Goal: Ask a question: Seek information or help from site administrators or community

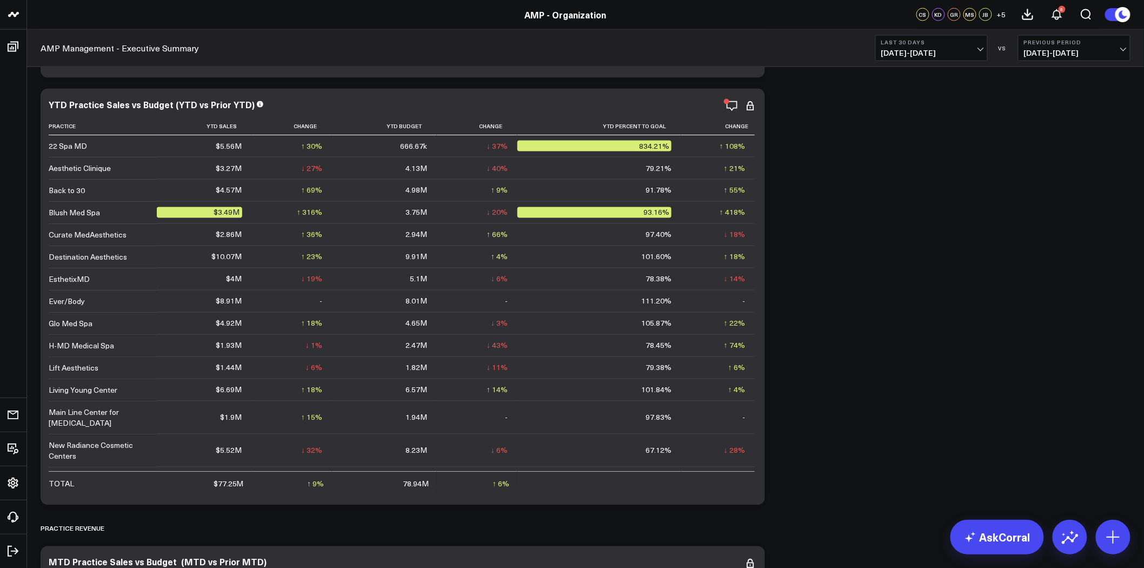
scroll to position [623, 0]
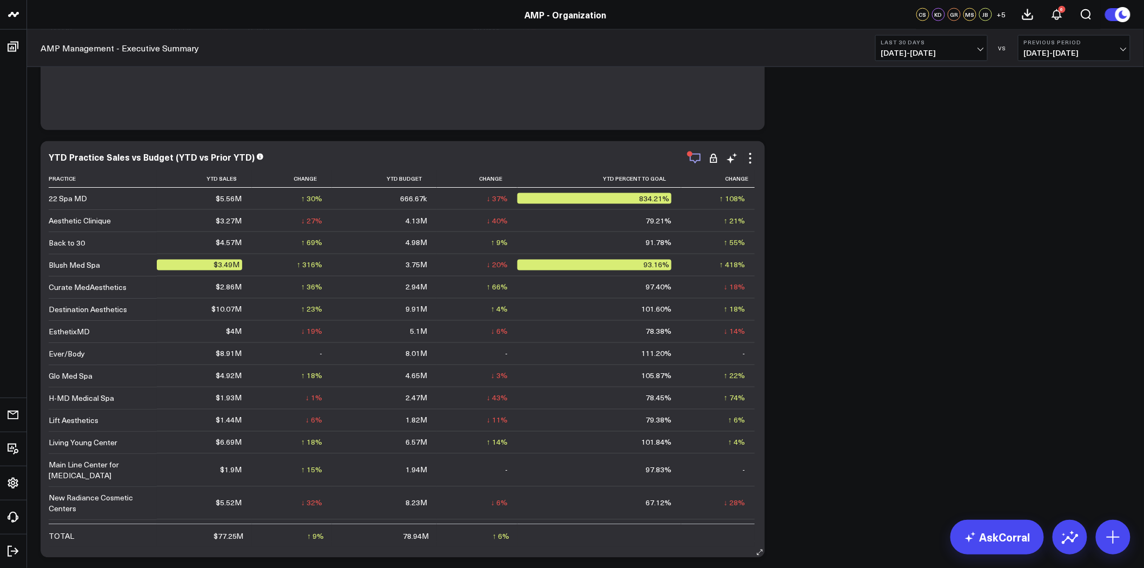
click at [699, 154] on icon "button" at bounding box center [695, 159] width 11 height 10
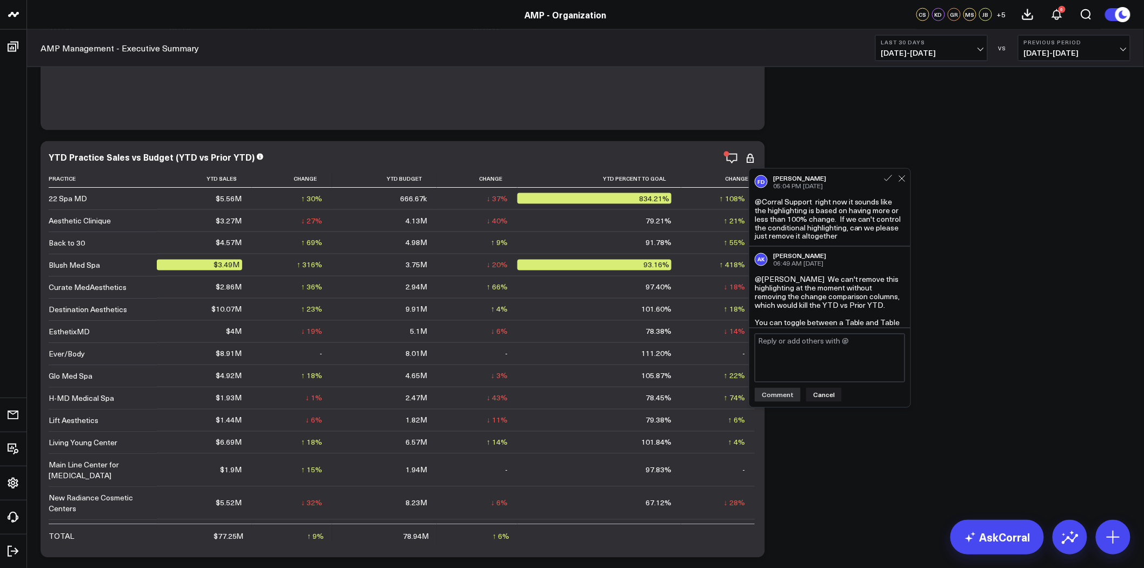
drag, startPoint x: 910, startPoint y: 235, endPoint x: 910, endPoint y: 240, distance: 5.4
click at [910, 240] on div "FD Francis DeMonte 05:04 PM Aug 10 @Corral Support right now it sounds like the…" at bounding box center [830, 287] width 162 height 239
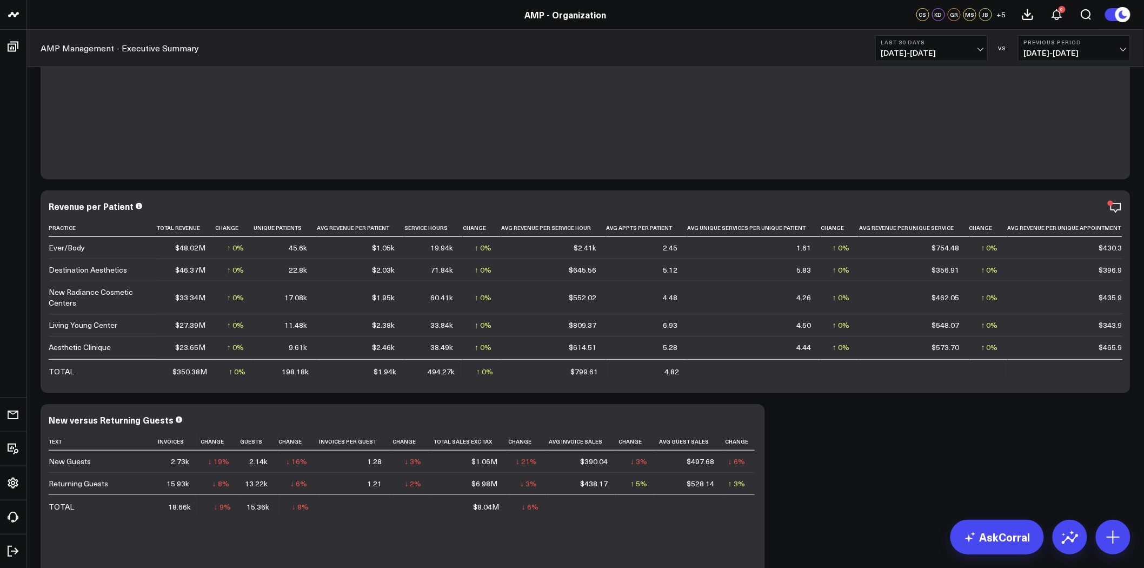
scroll to position [173, 0]
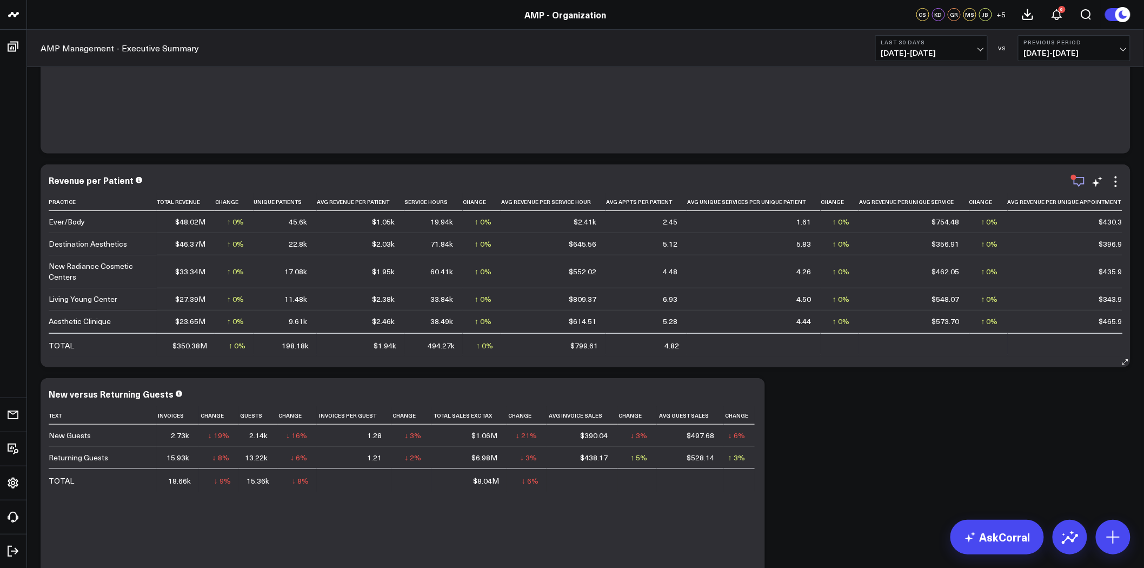
click at [1078, 182] on icon "button" at bounding box center [1078, 181] width 13 height 13
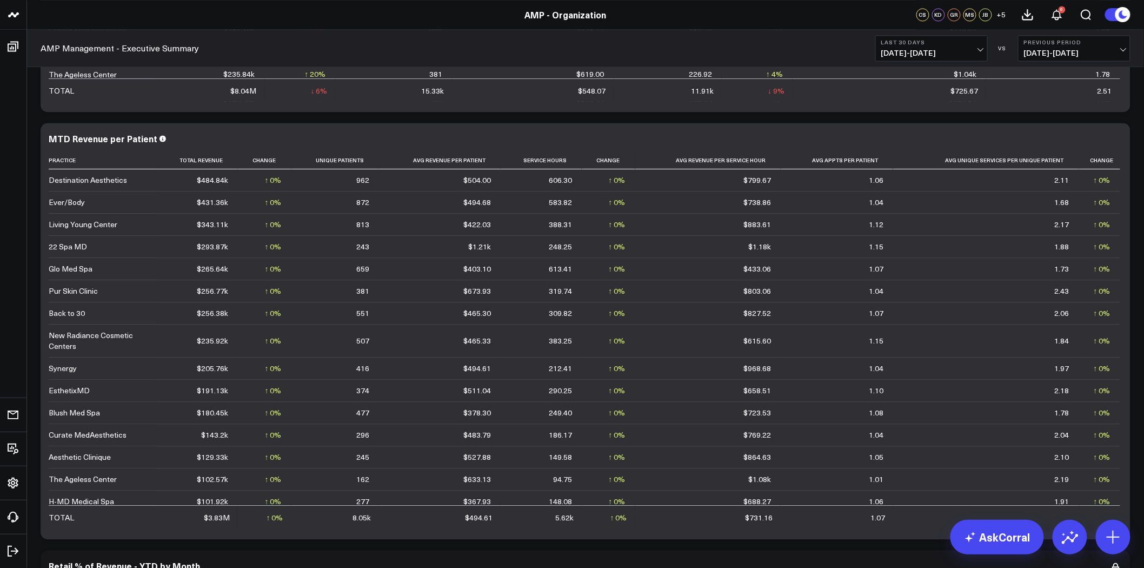
scroll to position [2676, 0]
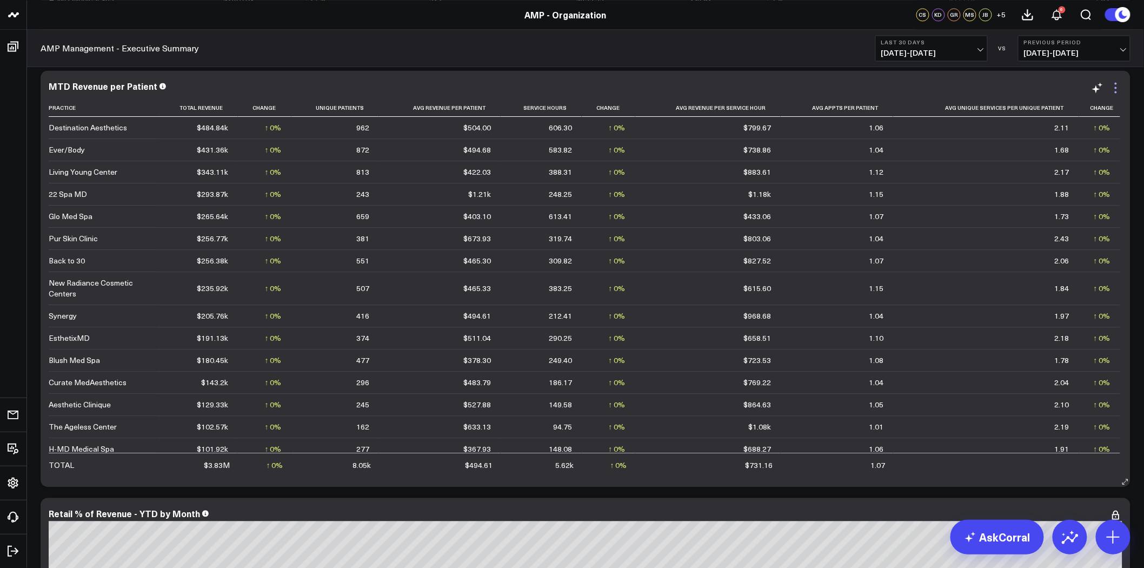
click at [1114, 90] on icon at bounding box center [1115, 87] width 13 height 13
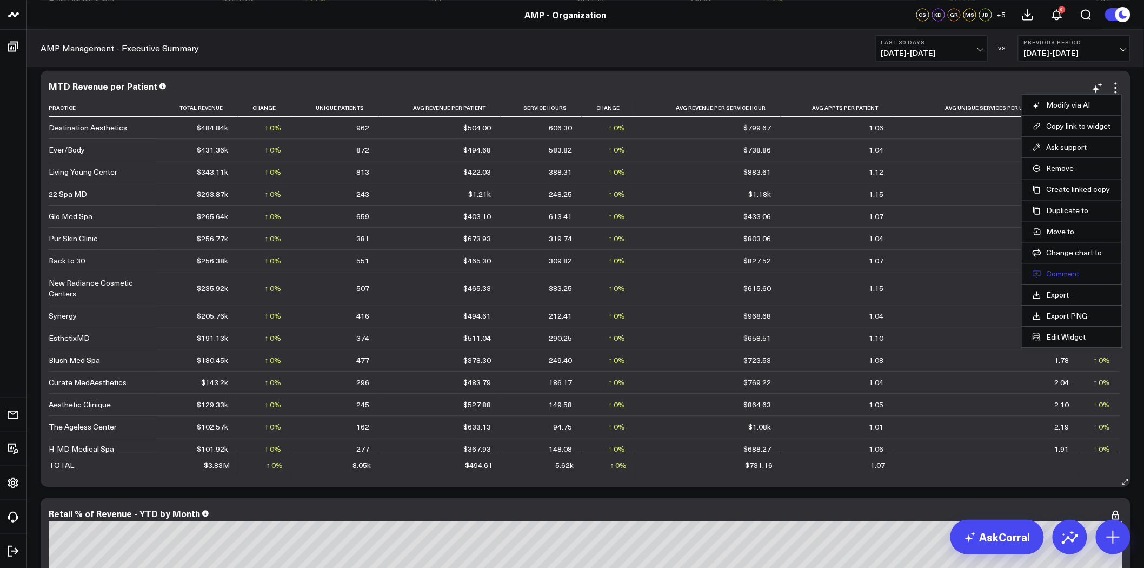
click at [1063, 276] on button "Comment" at bounding box center [1071, 274] width 78 height 10
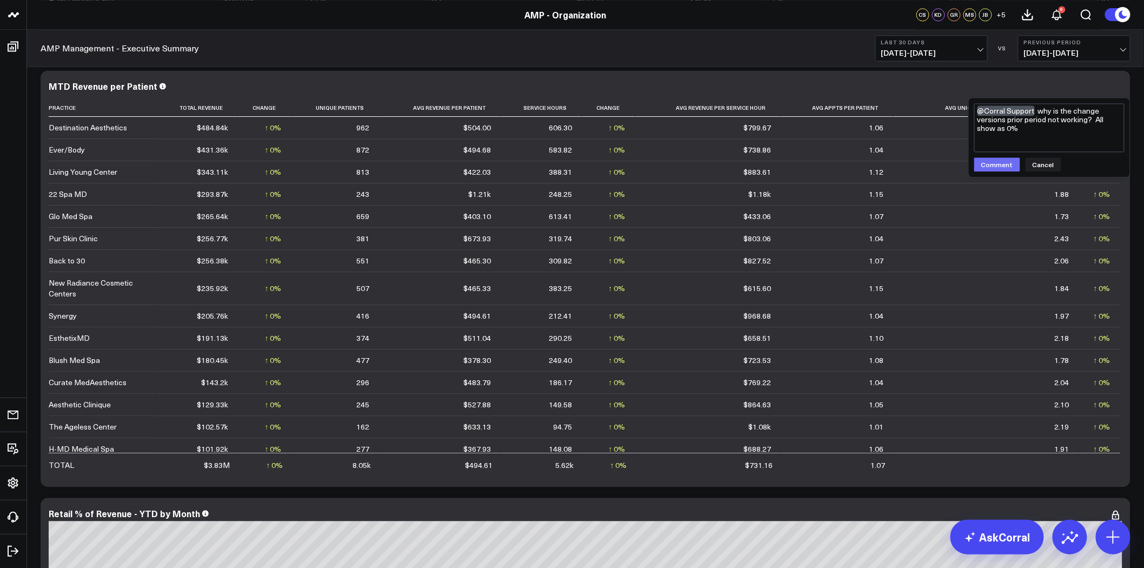
type textarea "@Corral Support why is the change versions prior period not working? All show a…"
click at [990, 170] on button "Comment" at bounding box center [997, 164] width 46 height 14
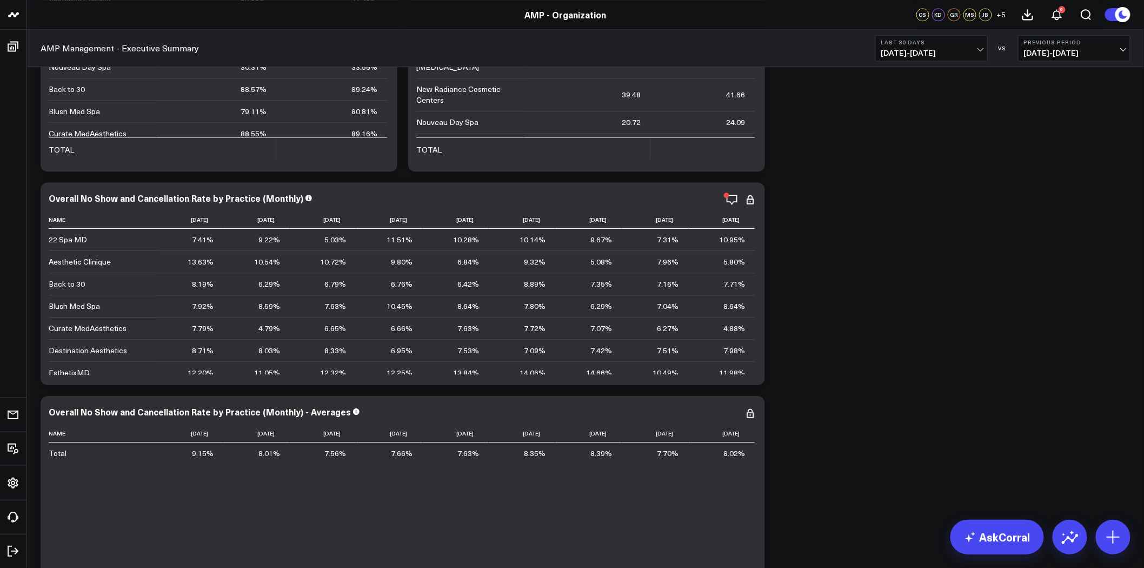
scroll to position [4599, 0]
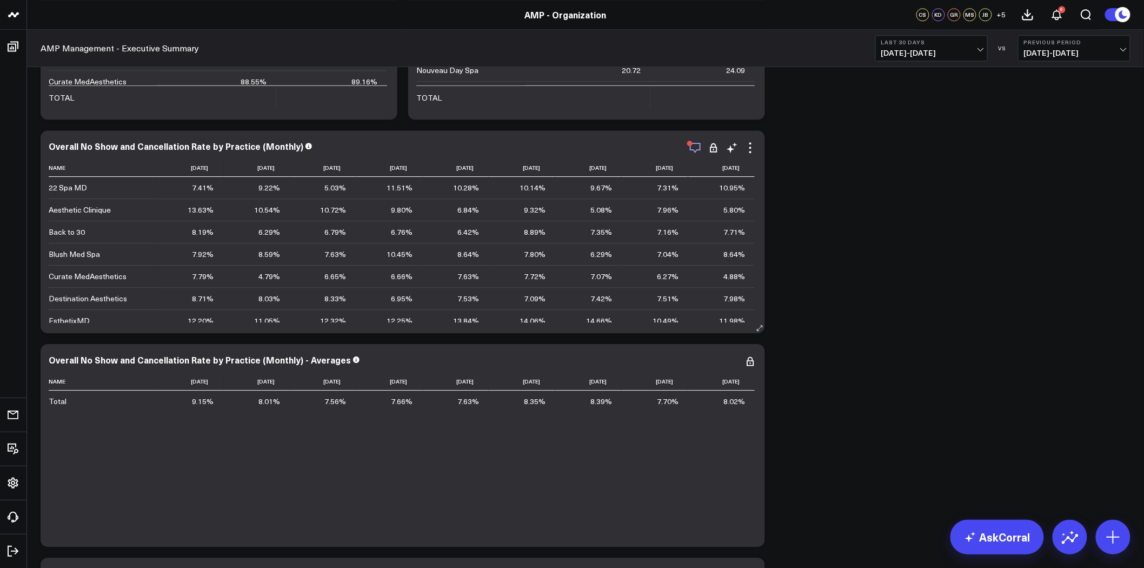
click at [697, 144] on icon "button" at bounding box center [695, 147] width 13 height 13
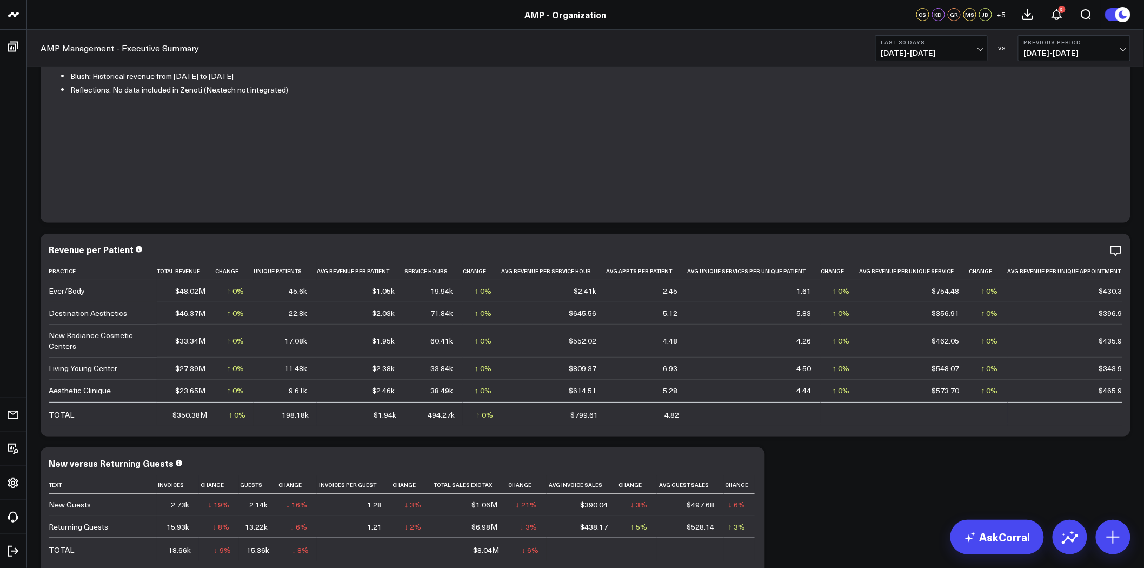
scroll to position [78, 0]
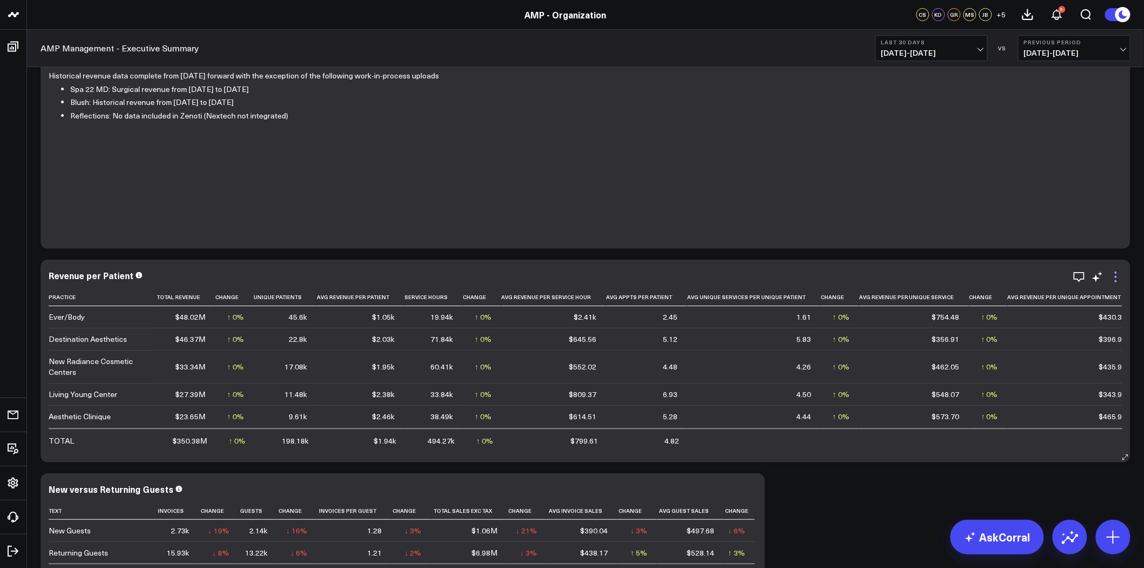
click at [1114, 279] on icon at bounding box center [1115, 276] width 13 height 13
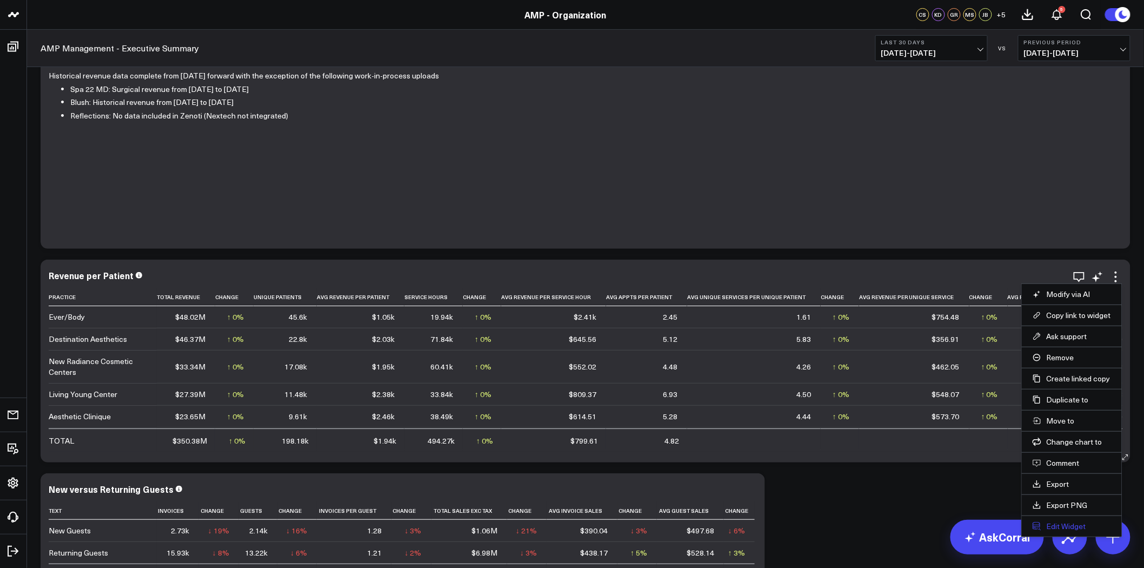
click at [1058, 523] on button "Edit Widget" at bounding box center [1071, 526] width 78 height 10
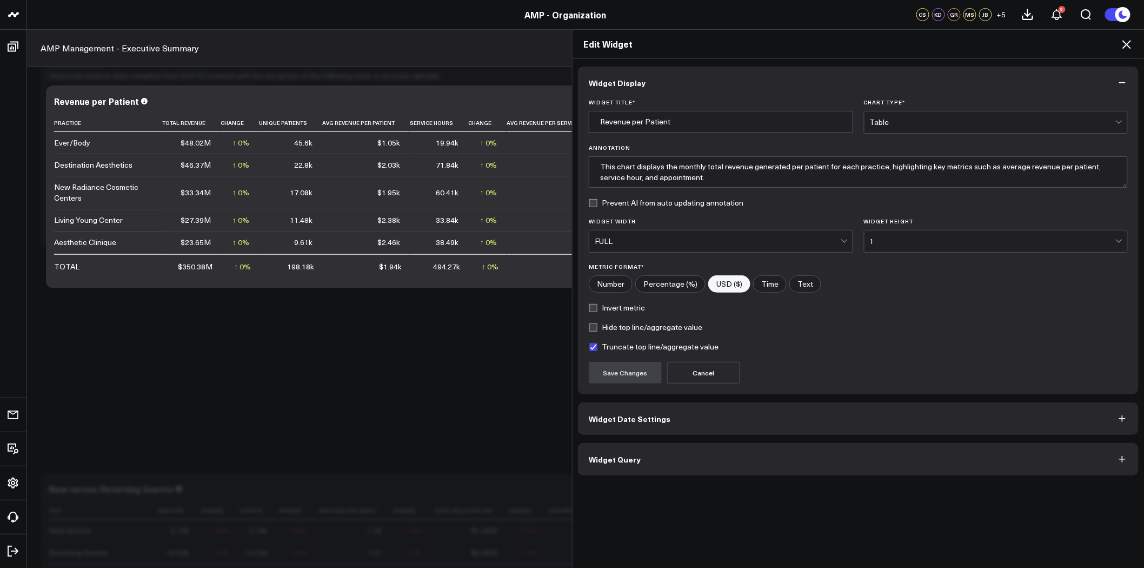
click at [822, 458] on button "Widget Query" at bounding box center [858, 459] width 561 height 32
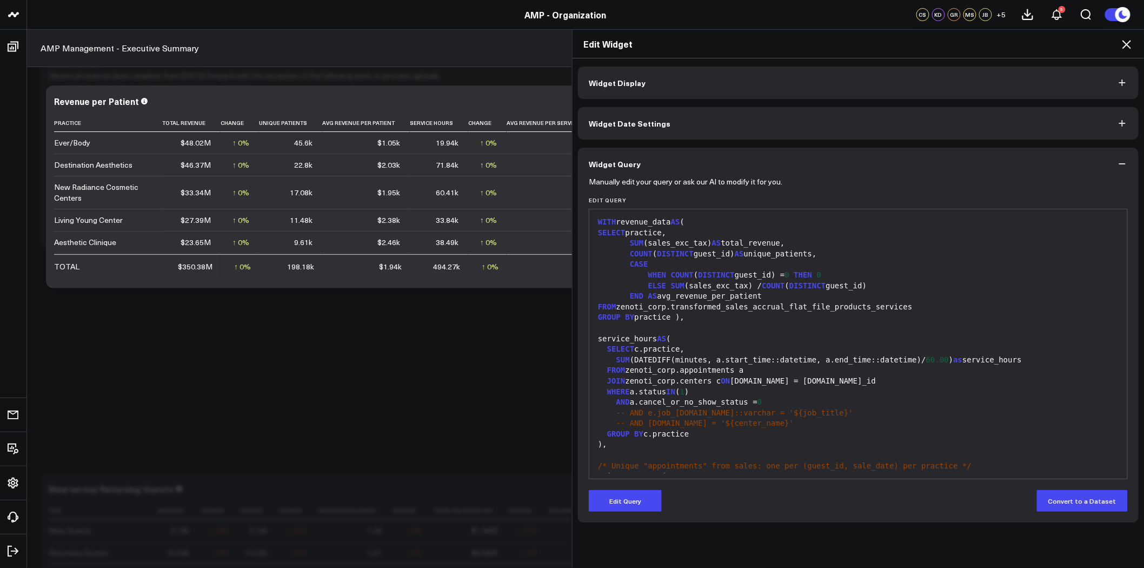
click at [1130, 39] on icon at bounding box center [1126, 44] width 13 height 13
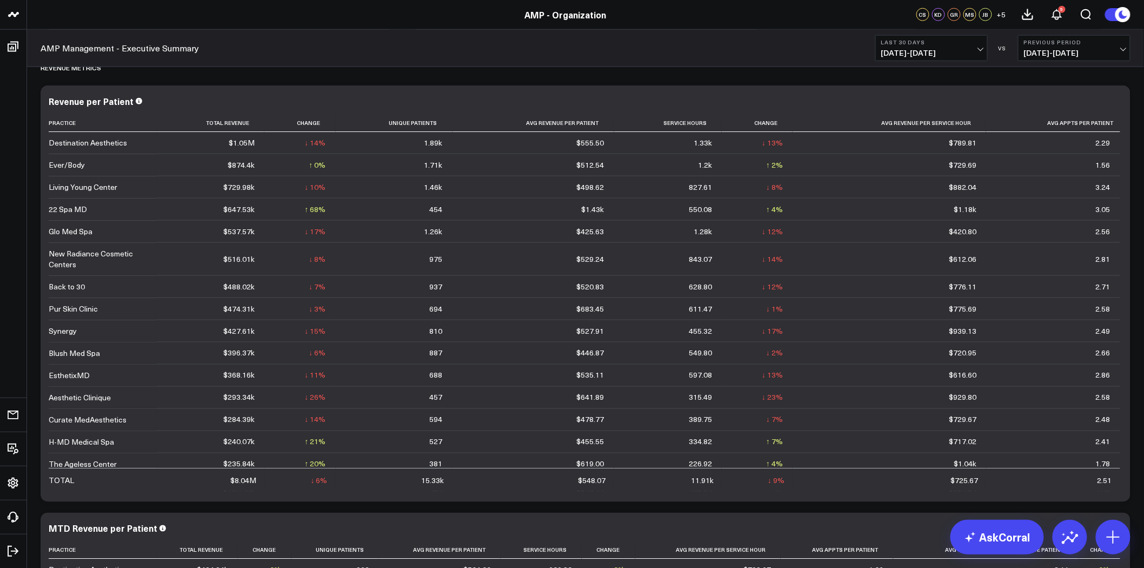
scroll to position [2243, 0]
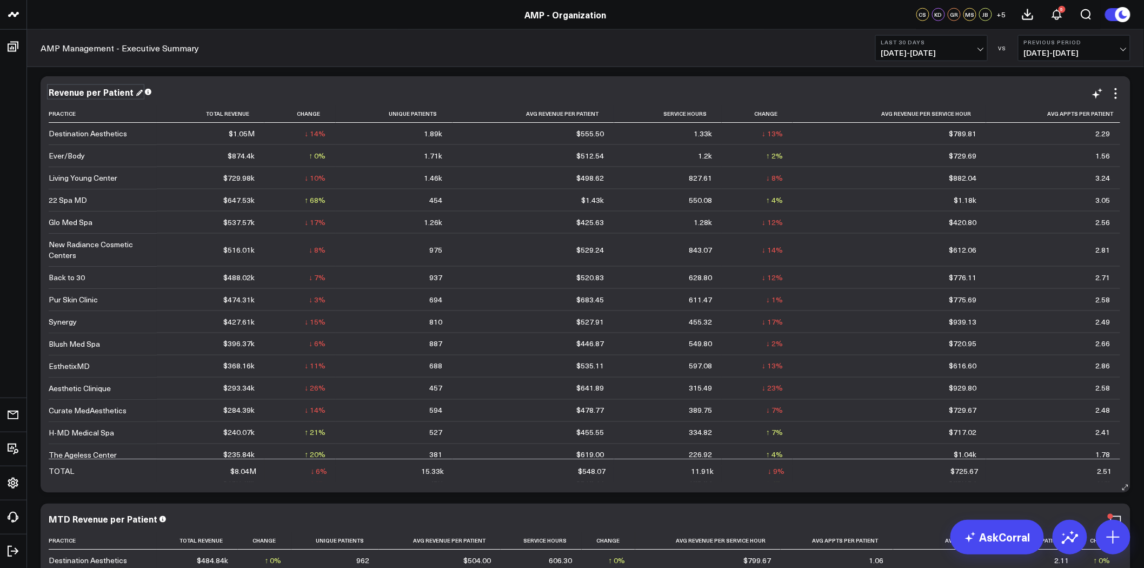
click at [97, 94] on div "Revenue per Patient" at bounding box center [96, 92] width 94 height 12
click at [97, 94] on div "Revenue per Patient" at bounding box center [92, 92] width 87 height 12
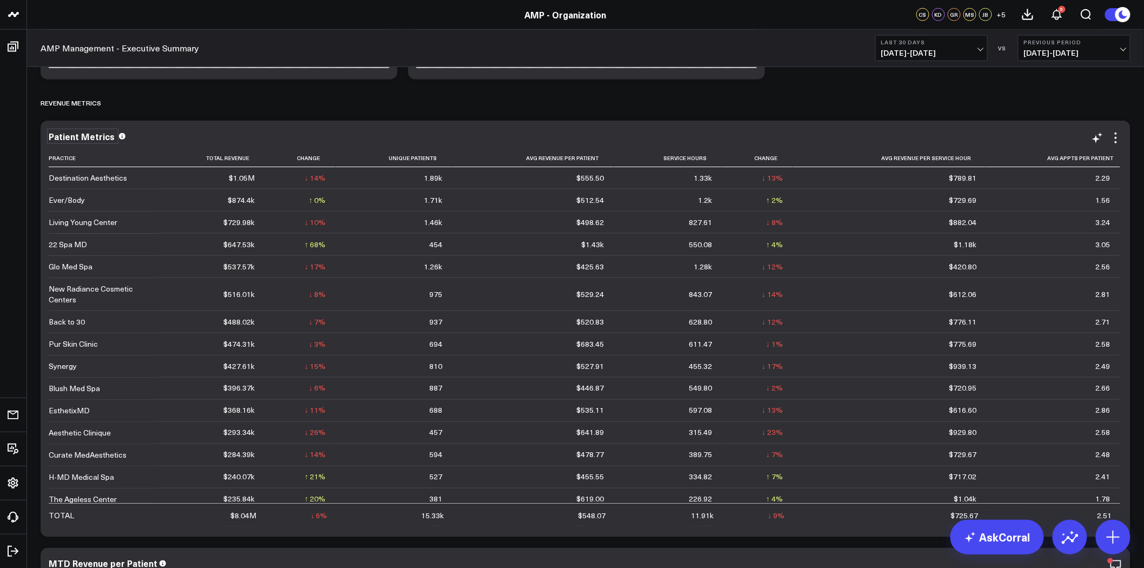
scroll to position [2171, 0]
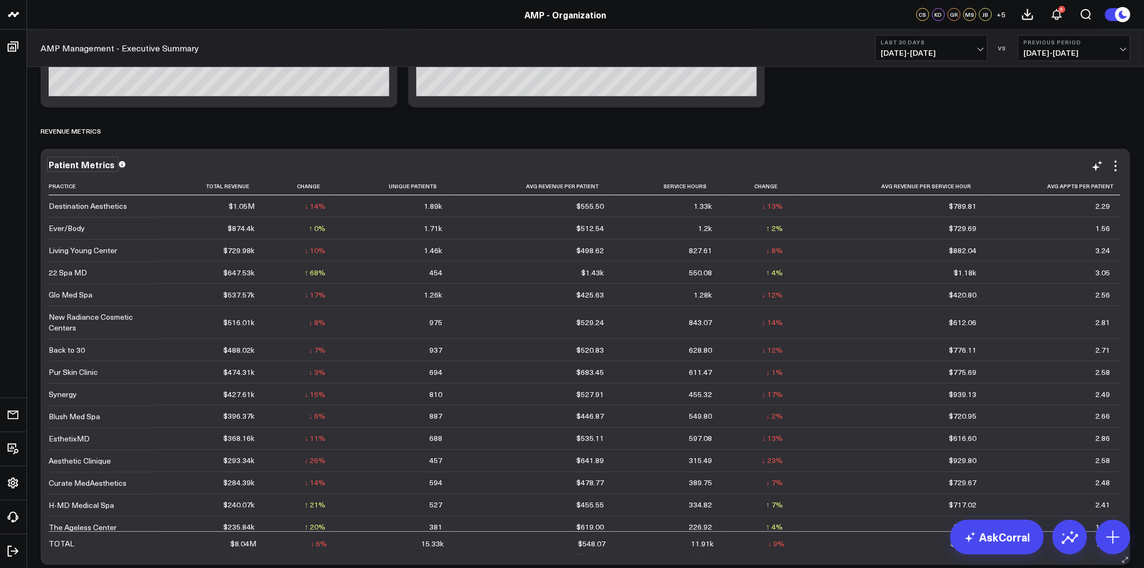
click at [825, 158] on div "Patient Metrics Practice Total Revenue Change Unique Patients Avg Revenue Per P…" at bounding box center [586, 357] width 1090 height 416
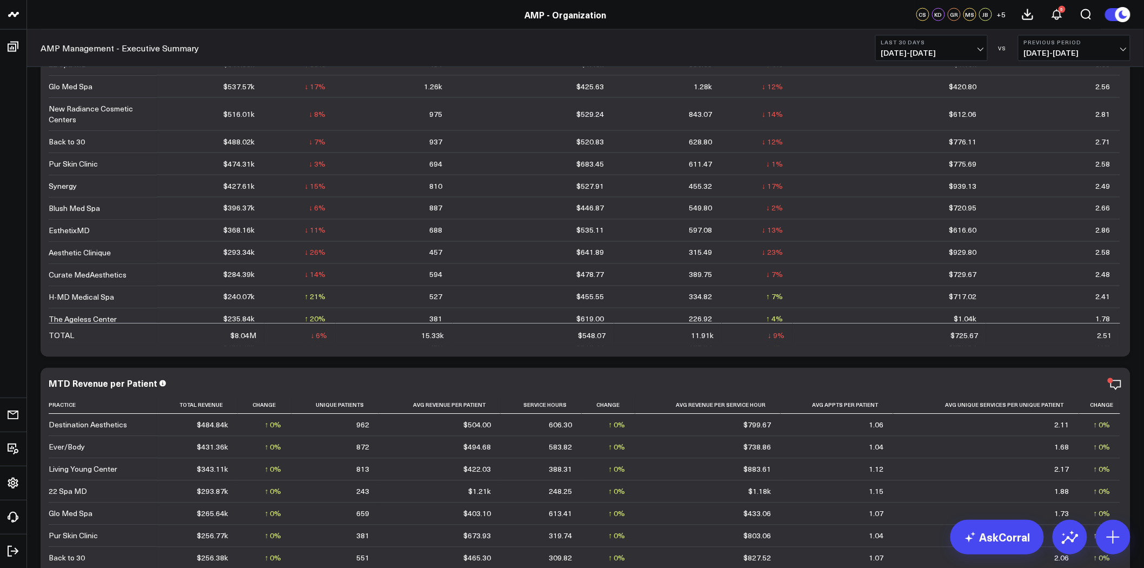
scroll to position [2387, 0]
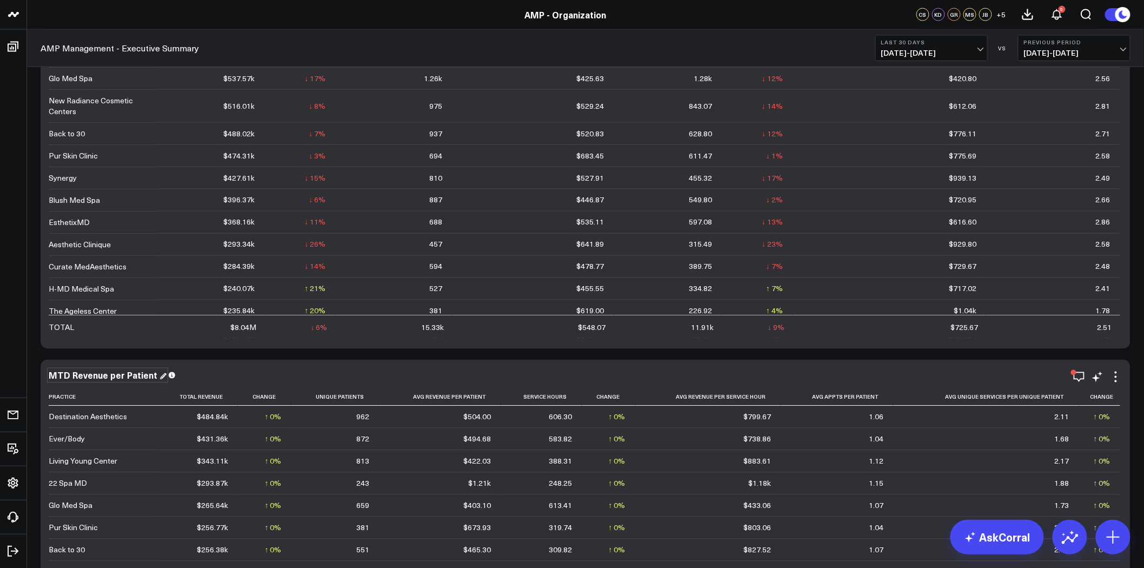
click at [138, 374] on div "MTD Revenue per Patient" at bounding box center [108, 375] width 118 height 12
click at [138, 374] on div "MTD Revenue per Patient" at bounding box center [104, 375] width 111 height 12
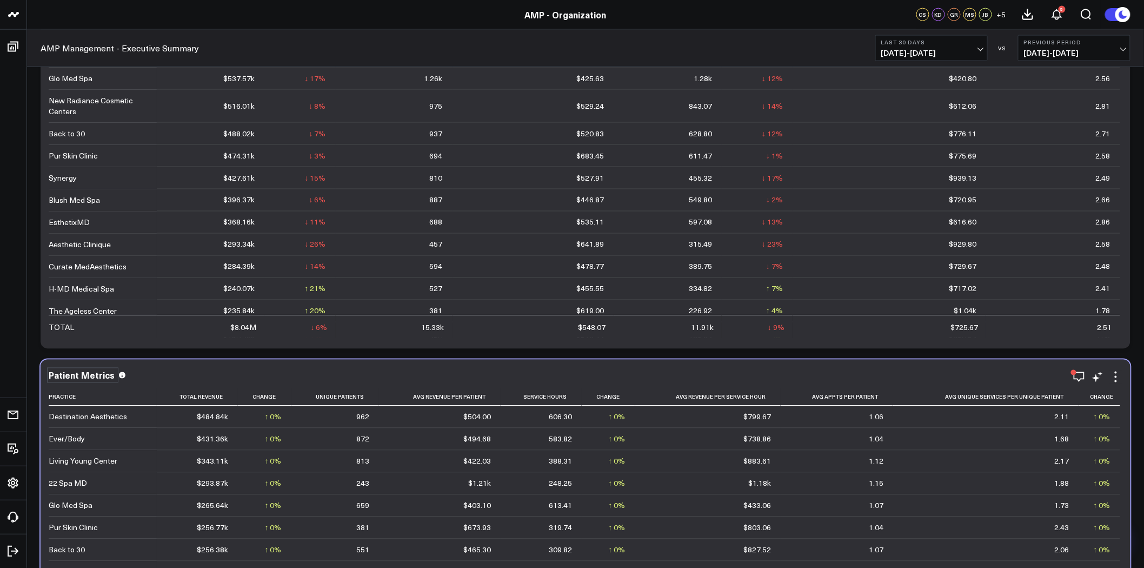
click at [169, 372] on div "Patient Metrics" at bounding box center [586, 375] width 1074 height 10
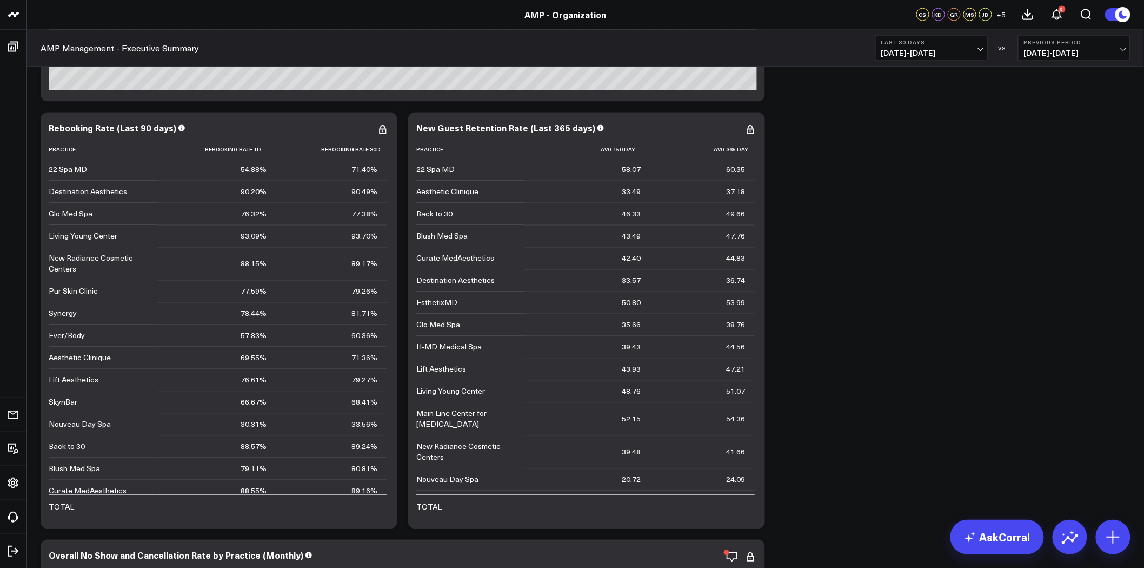
scroll to position [0, 0]
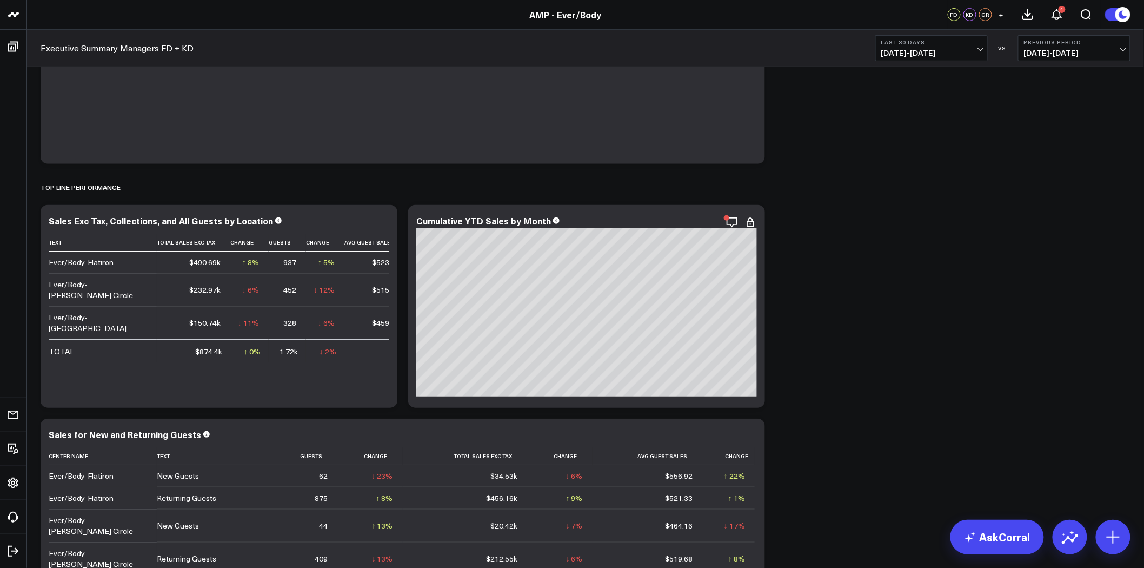
scroll to position [169, 0]
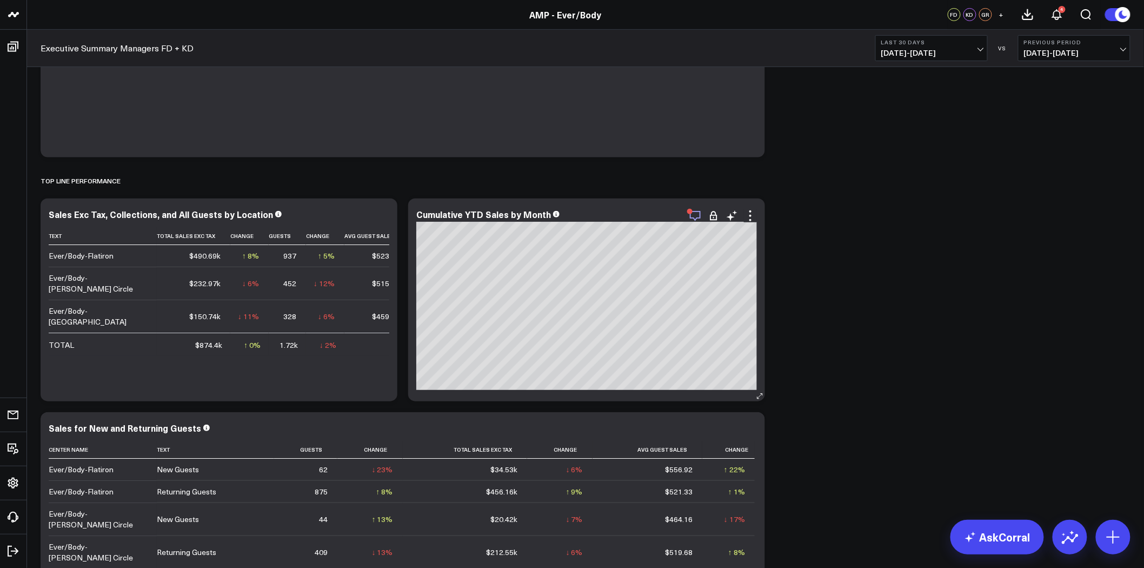
click at [696, 215] on icon "button" at bounding box center [695, 215] width 13 height 13
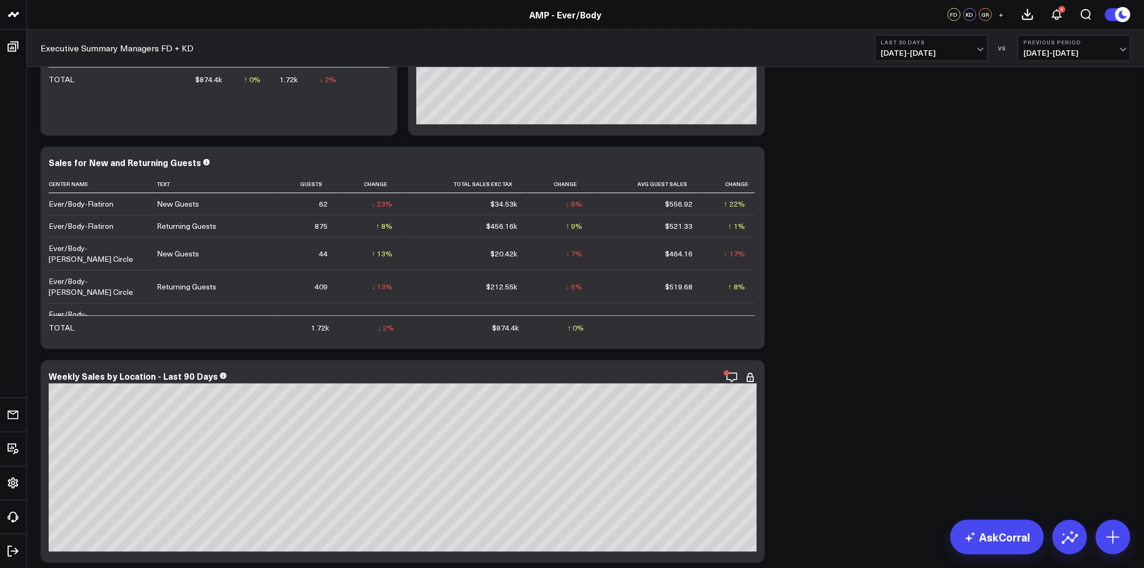
scroll to position [634, 0]
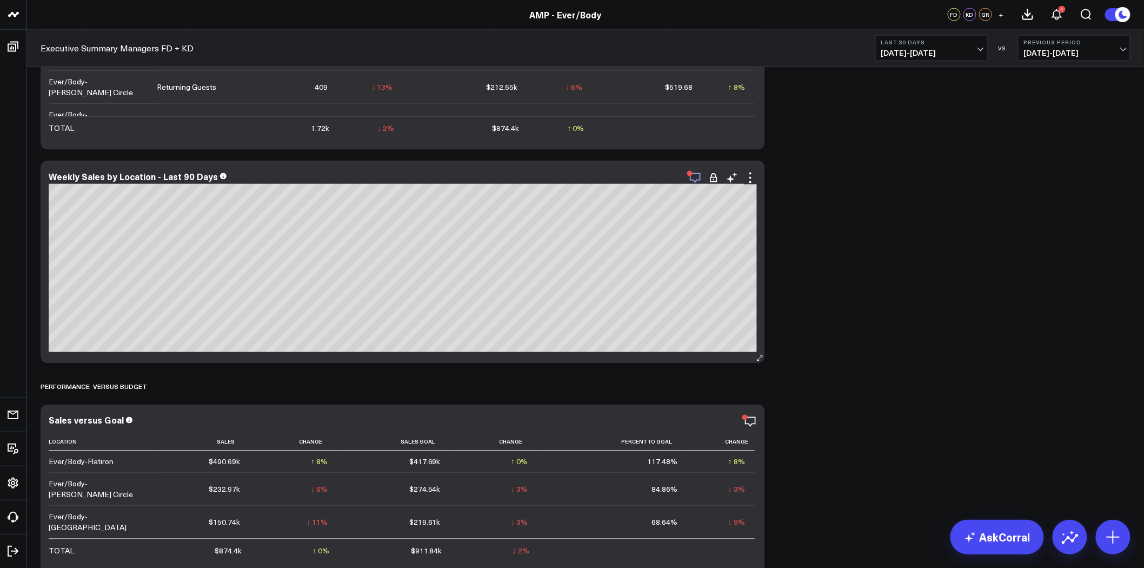
click at [693, 177] on icon "button" at bounding box center [695, 177] width 13 height 13
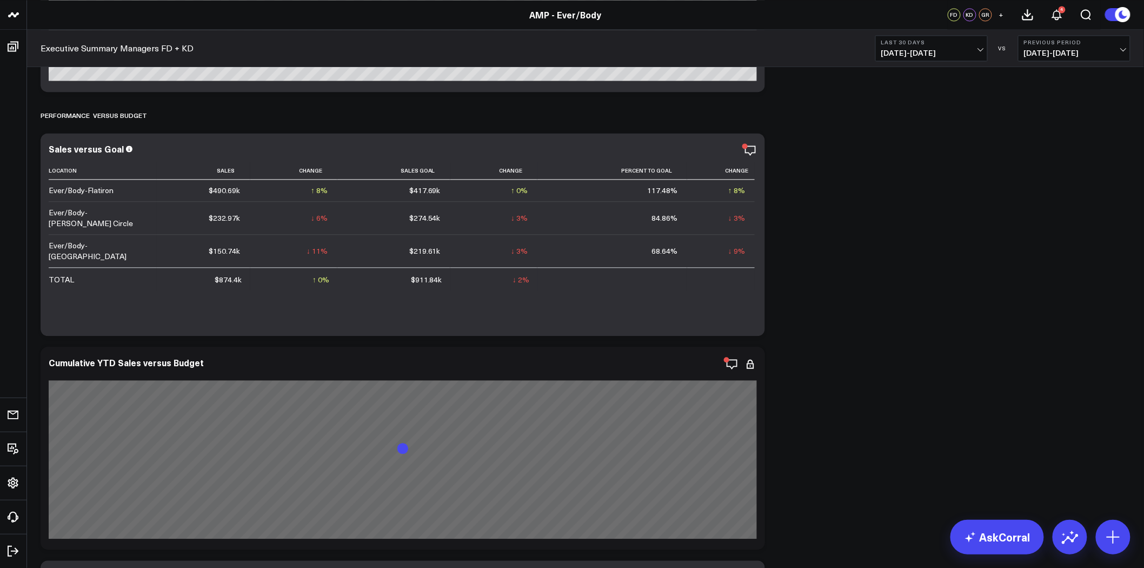
scroll to position [930, 0]
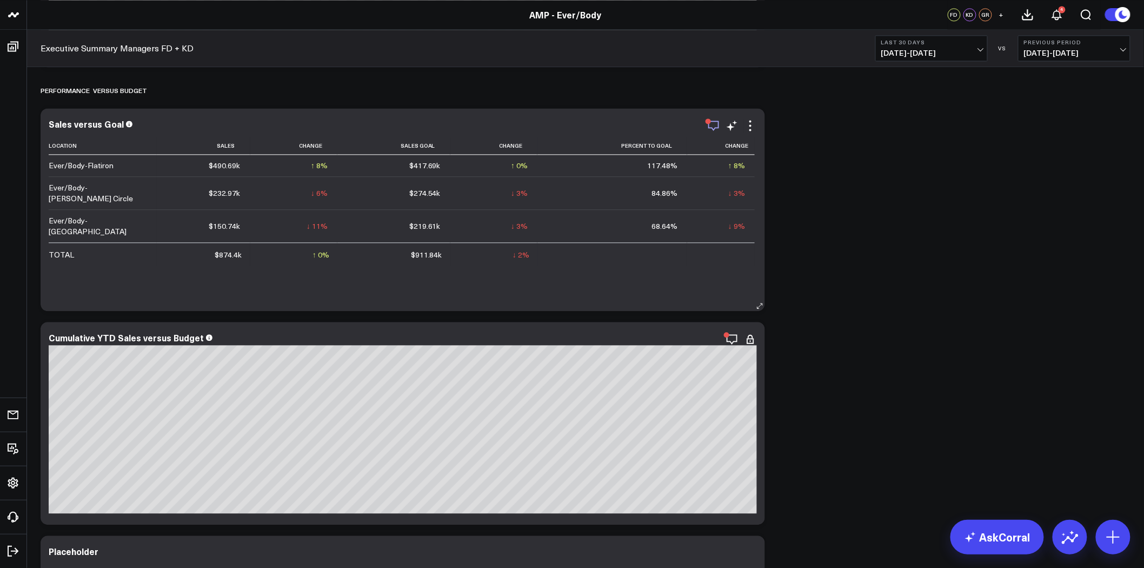
click at [712, 121] on icon "button" at bounding box center [713, 125] width 13 height 13
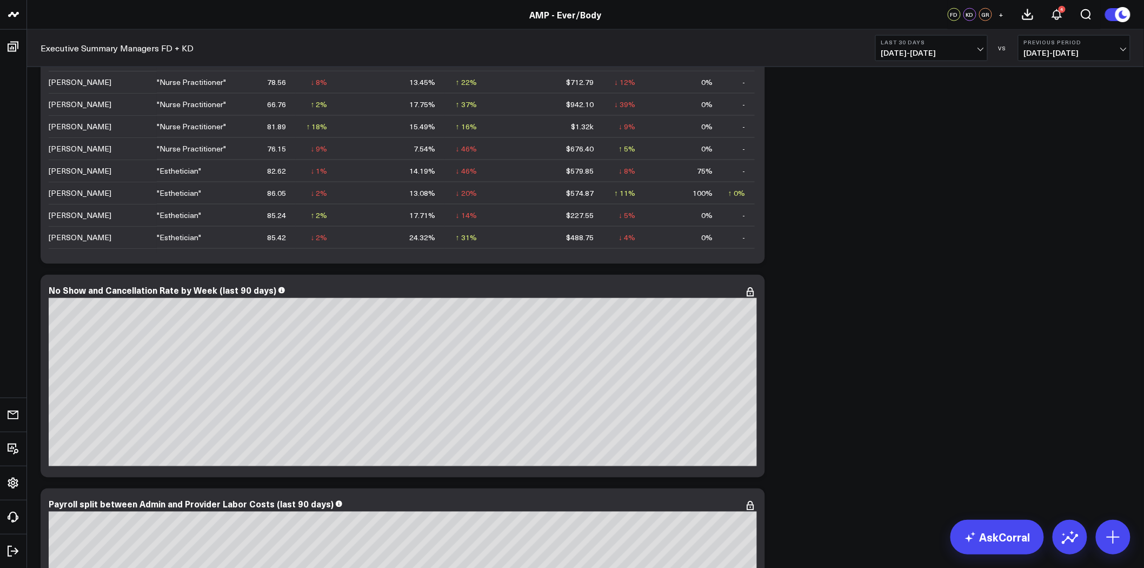
scroll to position [2331, 0]
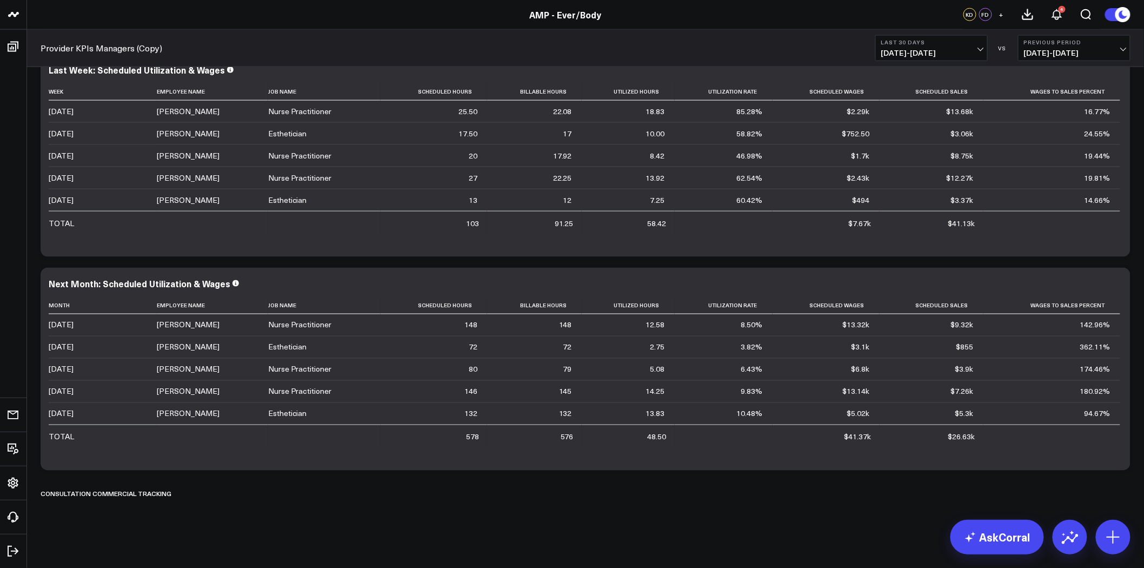
scroll to position [2256, 0]
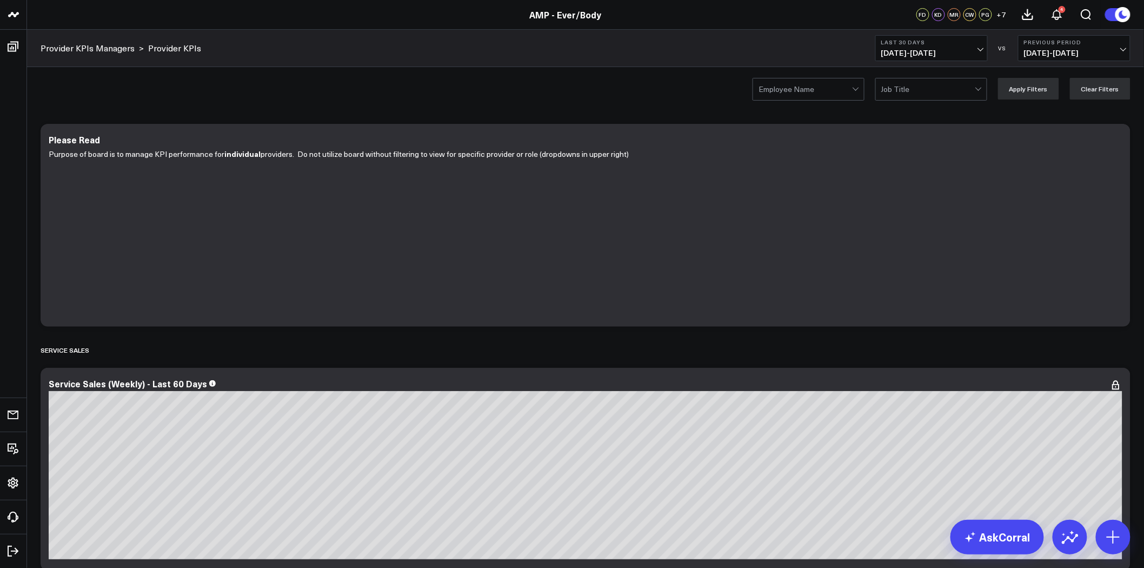
click at [849, 82] on div at bounding box center [805, 89] width 94 height 22
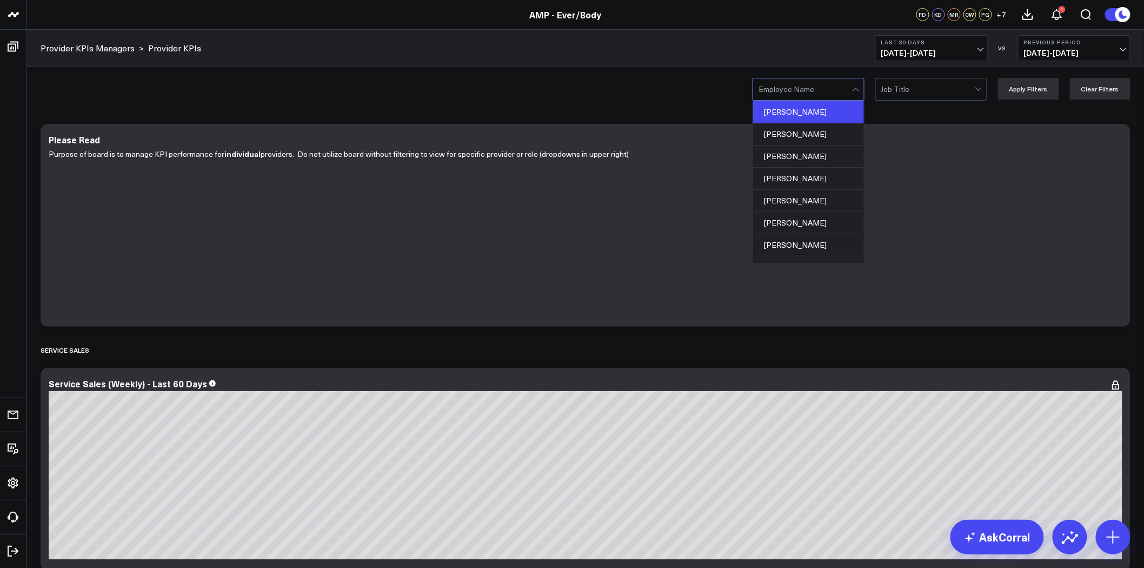
click at [836, 107] on div "[PERSON_NAME]" at bounding box center [808, 112] width 111 height 22
click at [1042, 88] on button "Apply Filters" at bounding box center [1028, 89] width 61 height 22
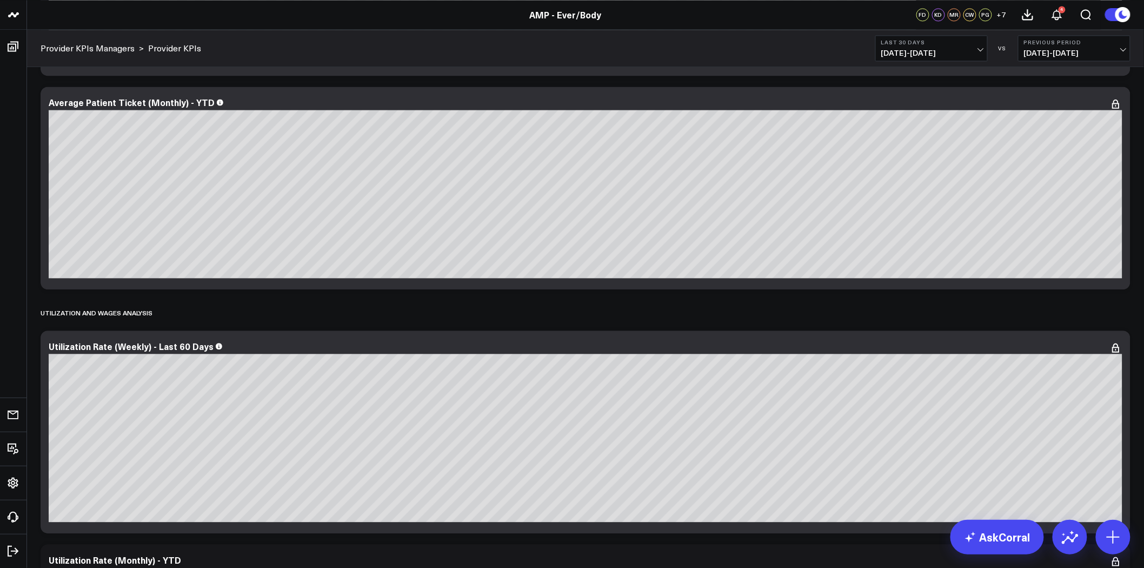
scroll to position [1233, 0]
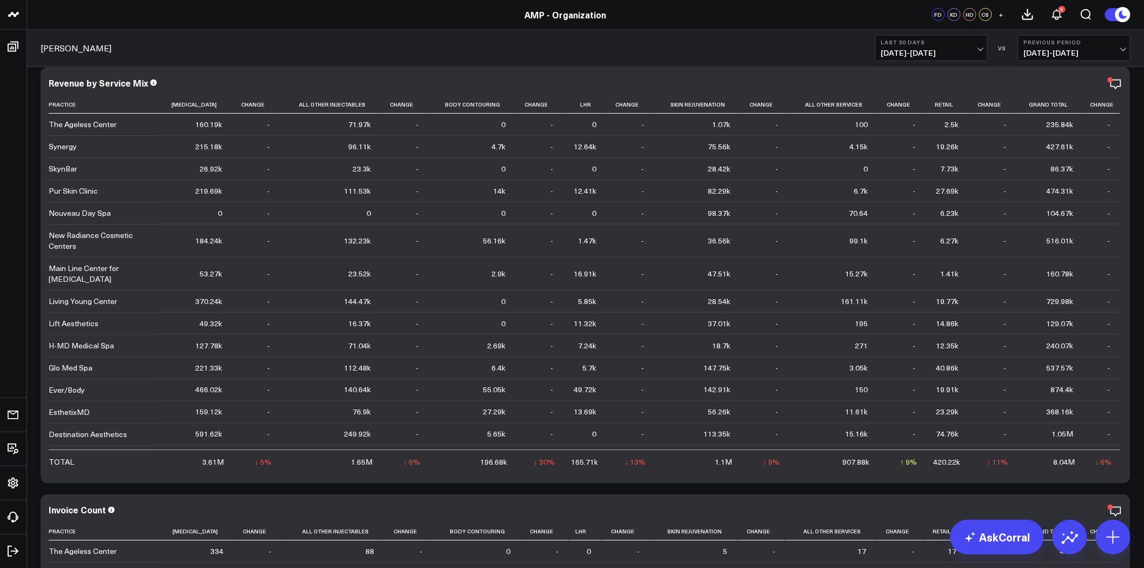
scroll to position [463, 0]
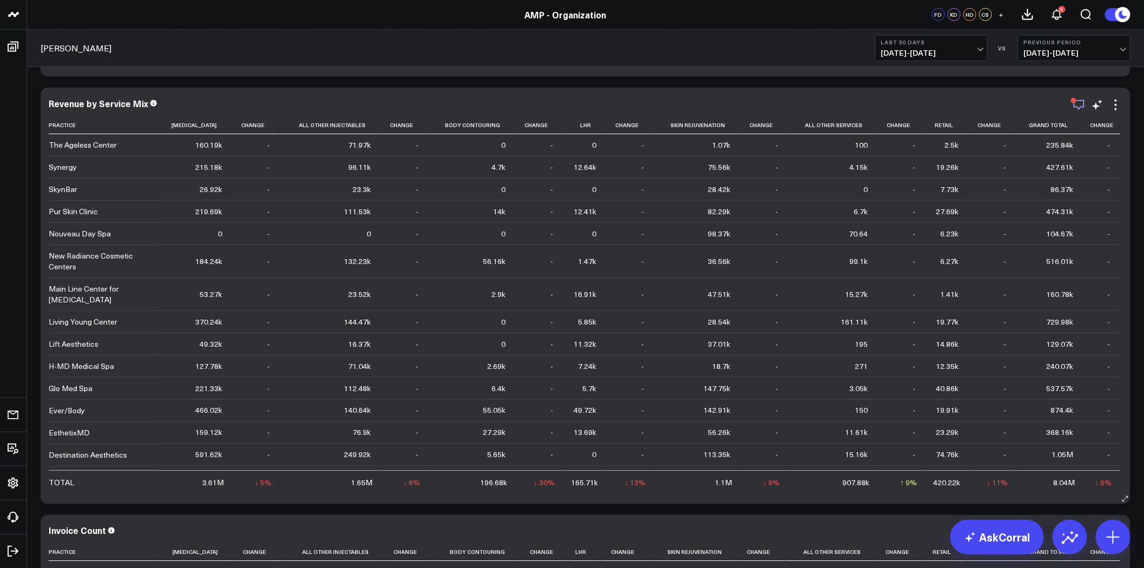
click at [1083, 101] on icon "button" at bounding box center [1078, 104] width 13 height 13
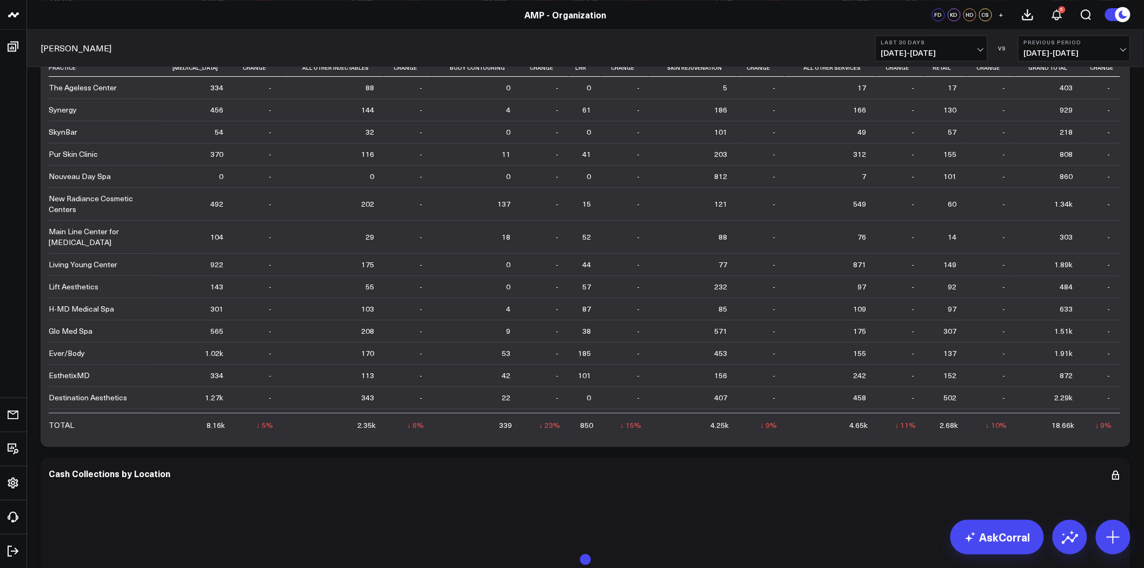
scroll to position [896, 0]
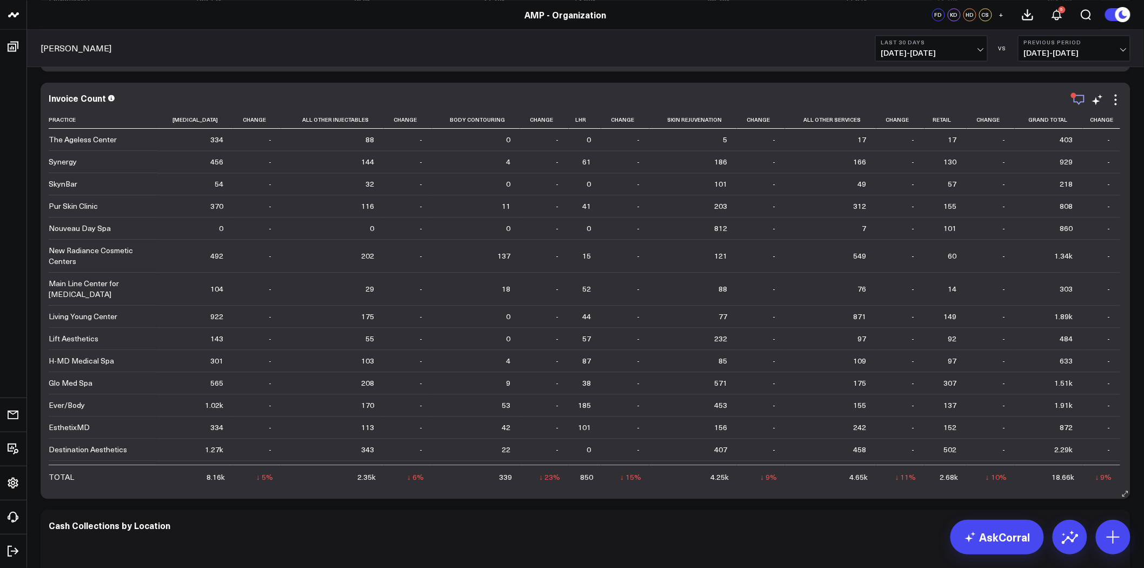
click at [1078, 93] on icon "button" at bounding box center [1078, 99] width 13 height 13
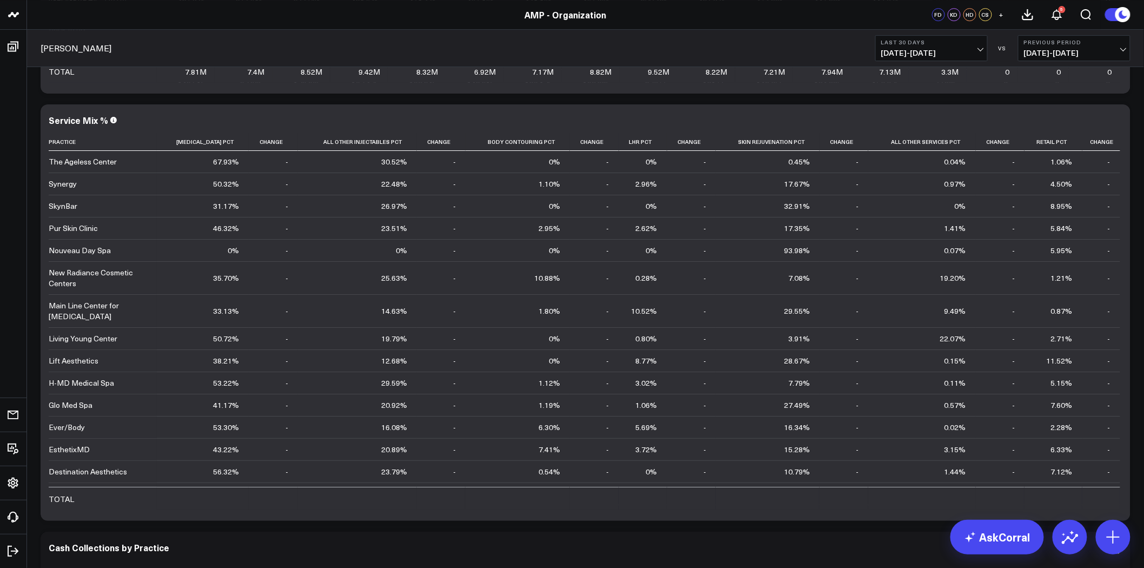
scroll to position [1534, 0]
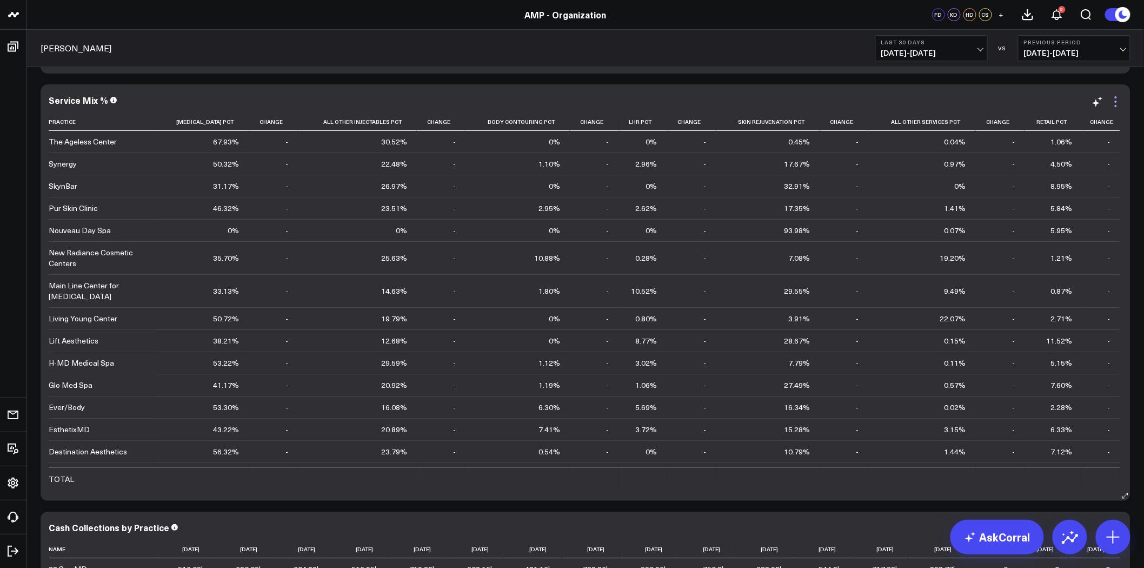
click at [1116, 102] on icon at bounding box center [1116, 102] width 2 height 2
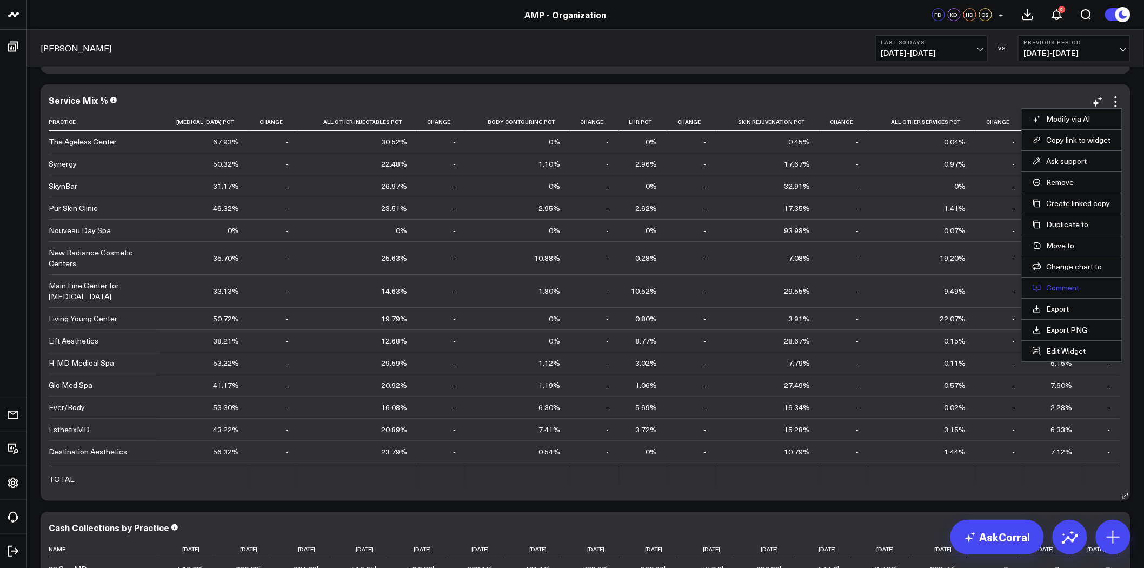
click at [1056, 284] on button "Comment" at bounding box center [1071, 288] width 78 height 10
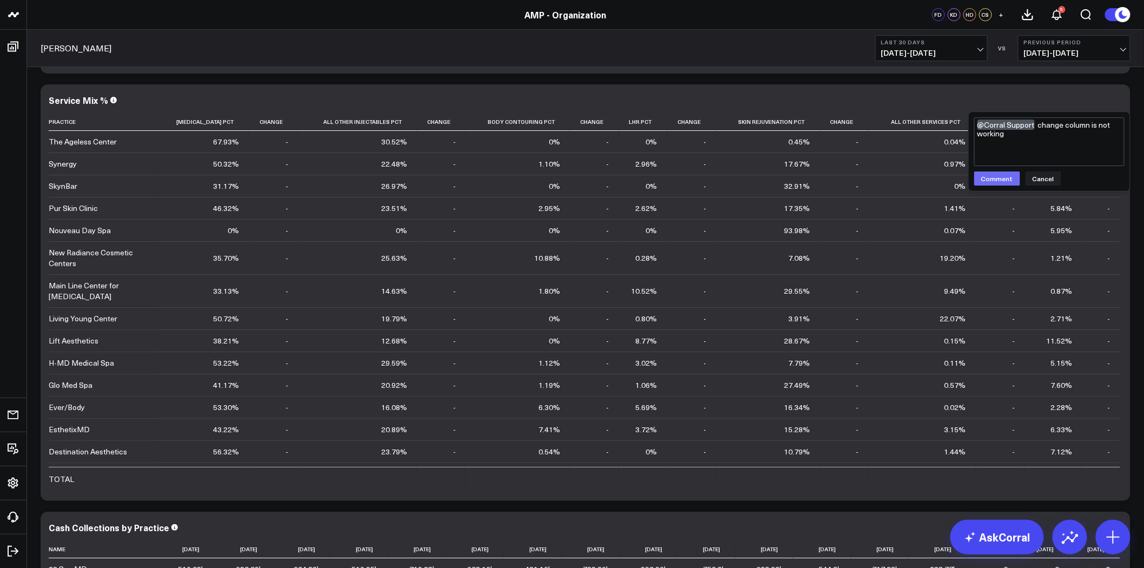
type textarea "@Corral Support change column is not working"
click at [996, 171] on button "Comment" at bounding box center [997, 178] width 46 height 14
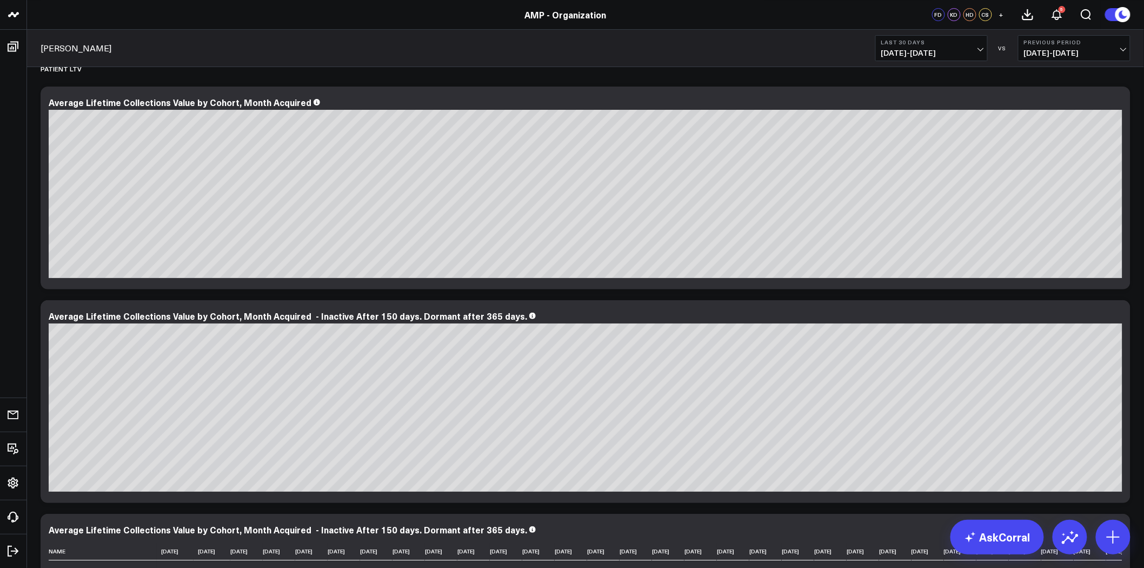
scroll to position [6982, 0]
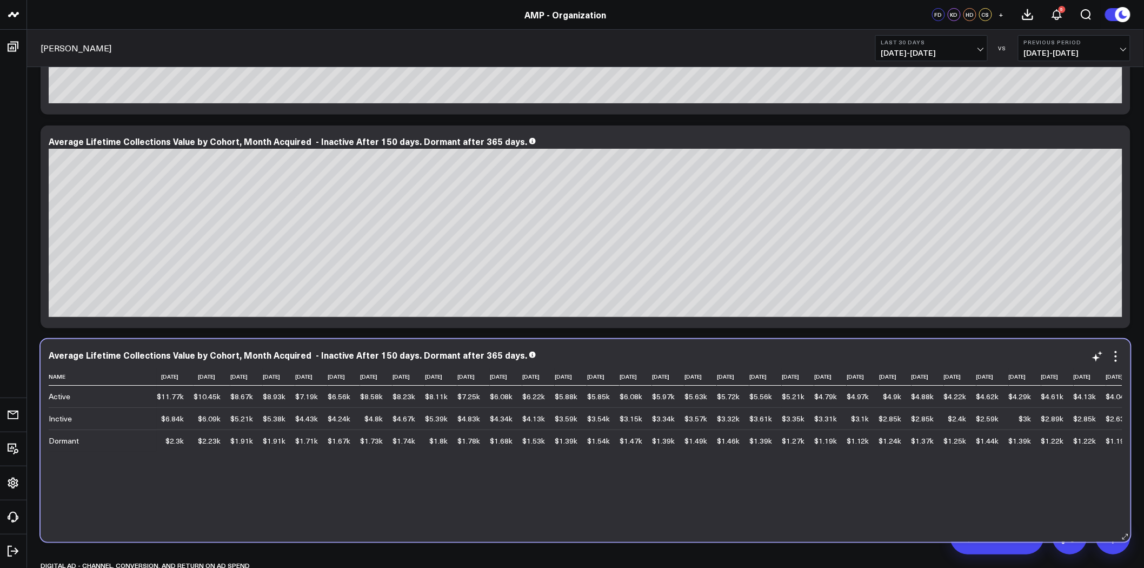
click at [869, 361] on div "Average Lifetime Collections Value by Cohort, Month Acquired - Inactive After 1…" at bounding box center [586, 356] width 1074 height 12
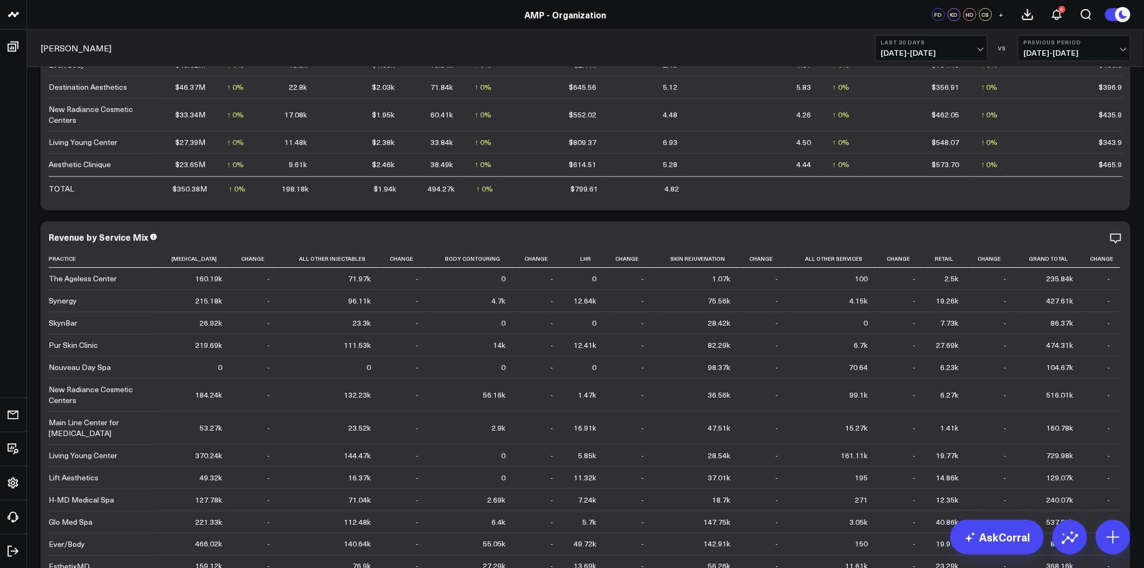
scroll to position [0, 0]
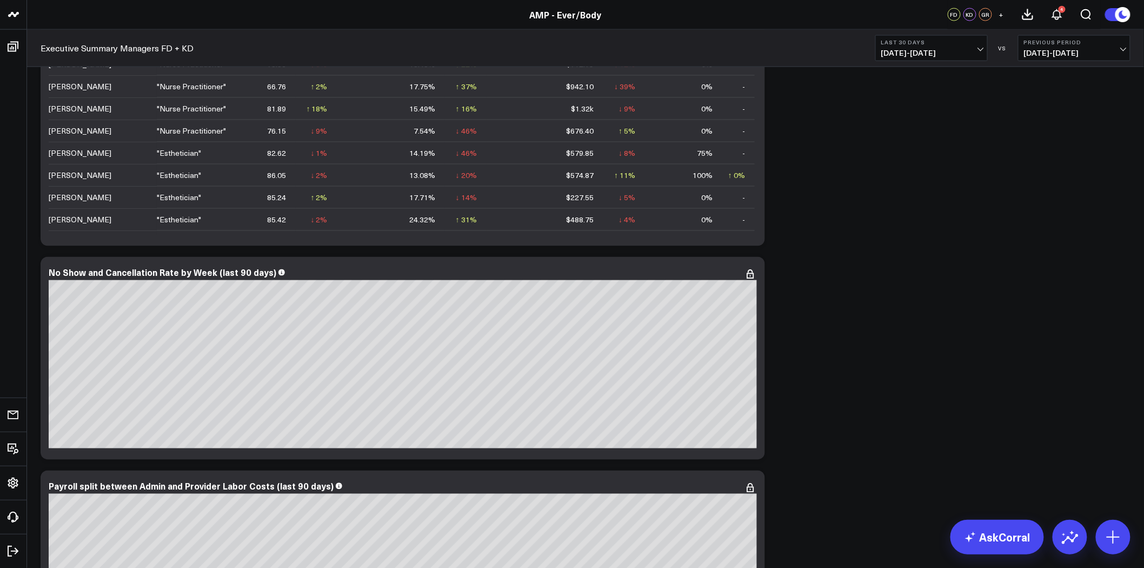
click at [944, 128] on div "Modify via AI Copy link to widget Ask support Remove Create linked copy Executi…" at bounding box center [585, 465] width 1101 height 5306
